Goal: Communication & Community: Answer question/provide support

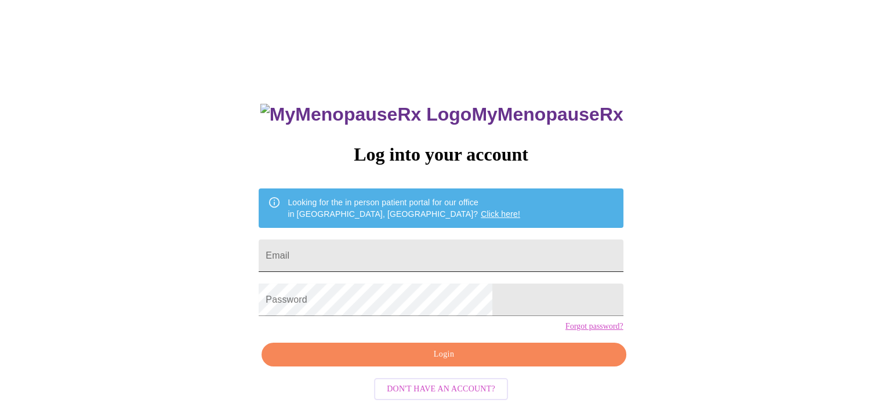
click at [357, 249] on input "Email" at bounding box center [441, 255] width 364 height 32
type input "w"
click at [383, 254] on input "wpdonna" at bounding box center [441, 255] width 364 height 32
type input "[EMAIL_ADDRESS][DOMAIN_NAME]"
click at [5, 107] on div "MyMenopauseRx Log into your account Looking for the in person patient portal fo…" at bounding box center [441, 246] width 872 height 483
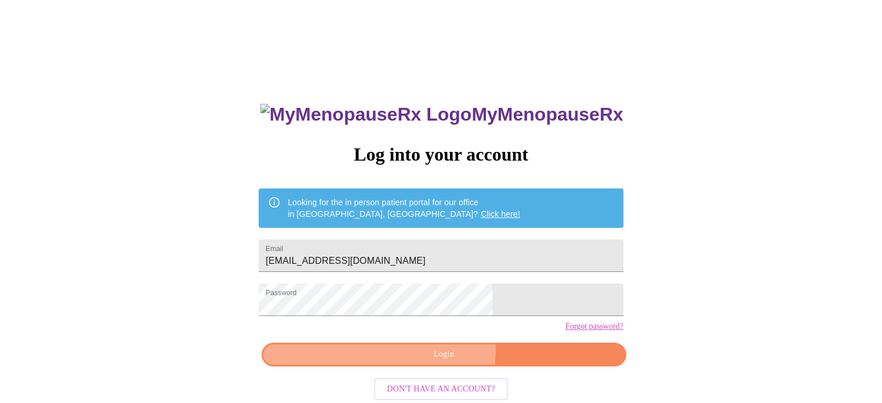
click at [410, 362] on span "Login" at bounding box center [443, 354] width 337 height 14
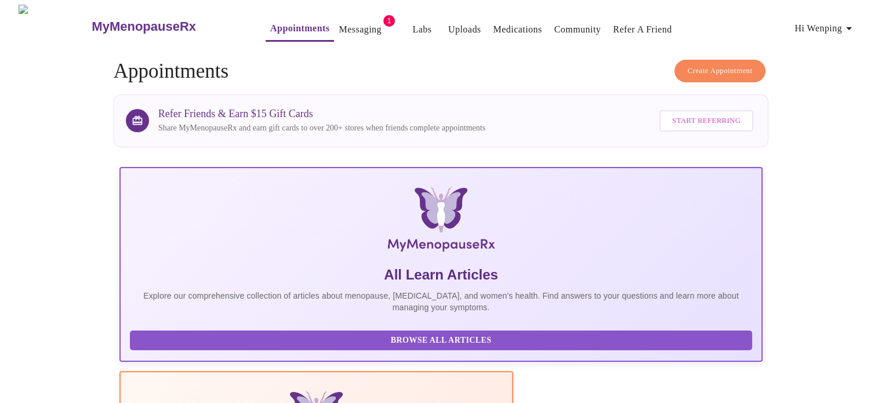
click at [339, 27] on link "Messaging" at bounding box center [360, 29] width 42 height 16
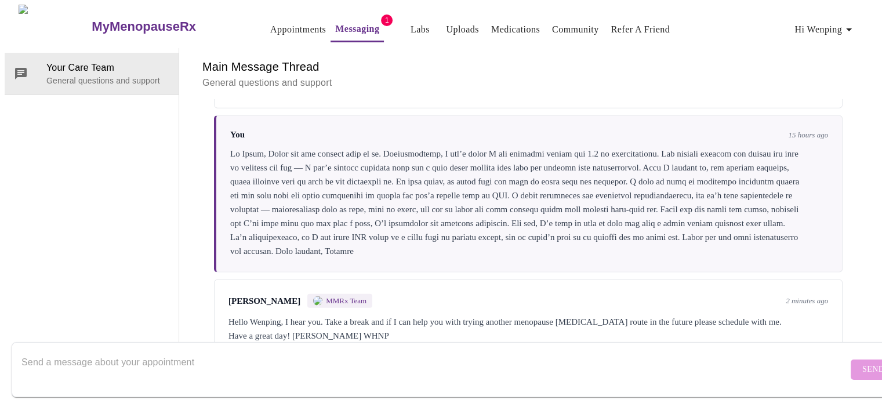
scroll to position [3110, 0]
